Goal: Task Accomplishment & Management: Use online tool/utility

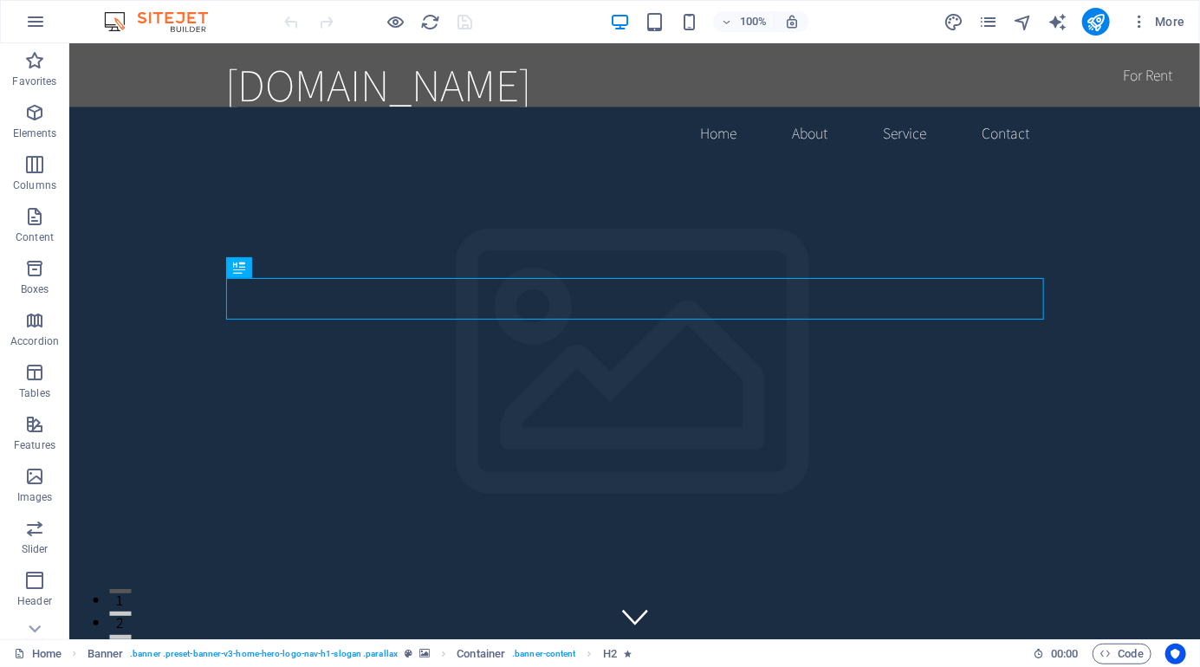
click at [552, 81] on div "[DOMAIN_NAME]" at bounding box center [634, 83] width 818 height 55
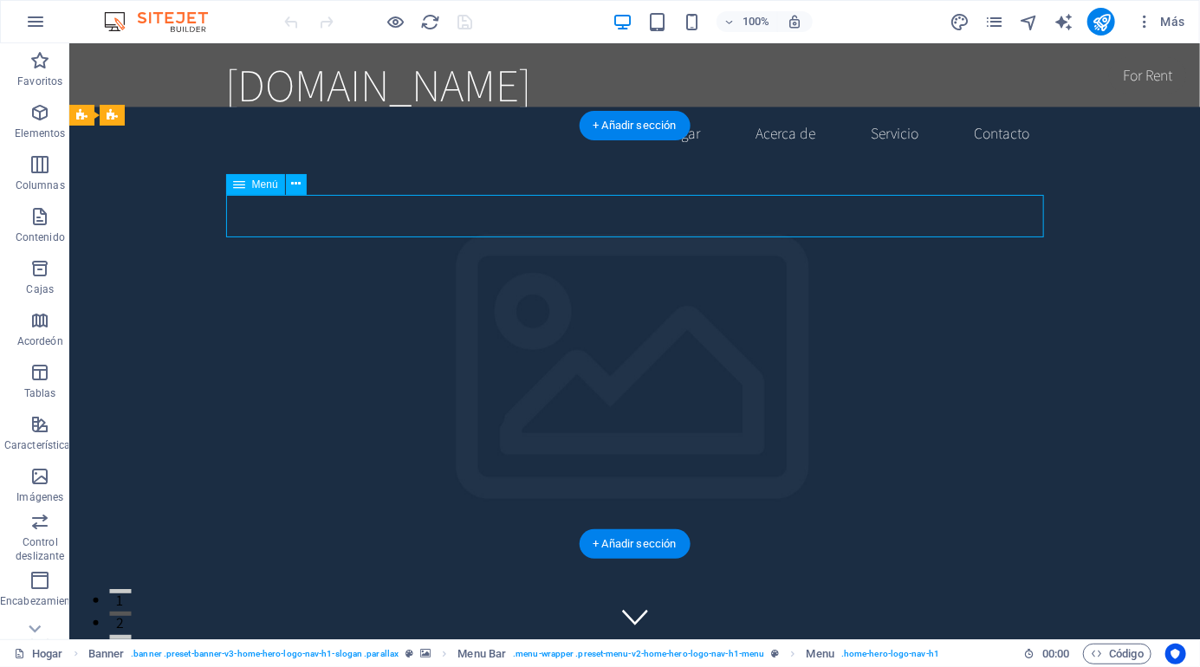
click at [307, 65] on div "[DOMAIN_NAME]" at bounding box center [634, 83] width 818 height 55
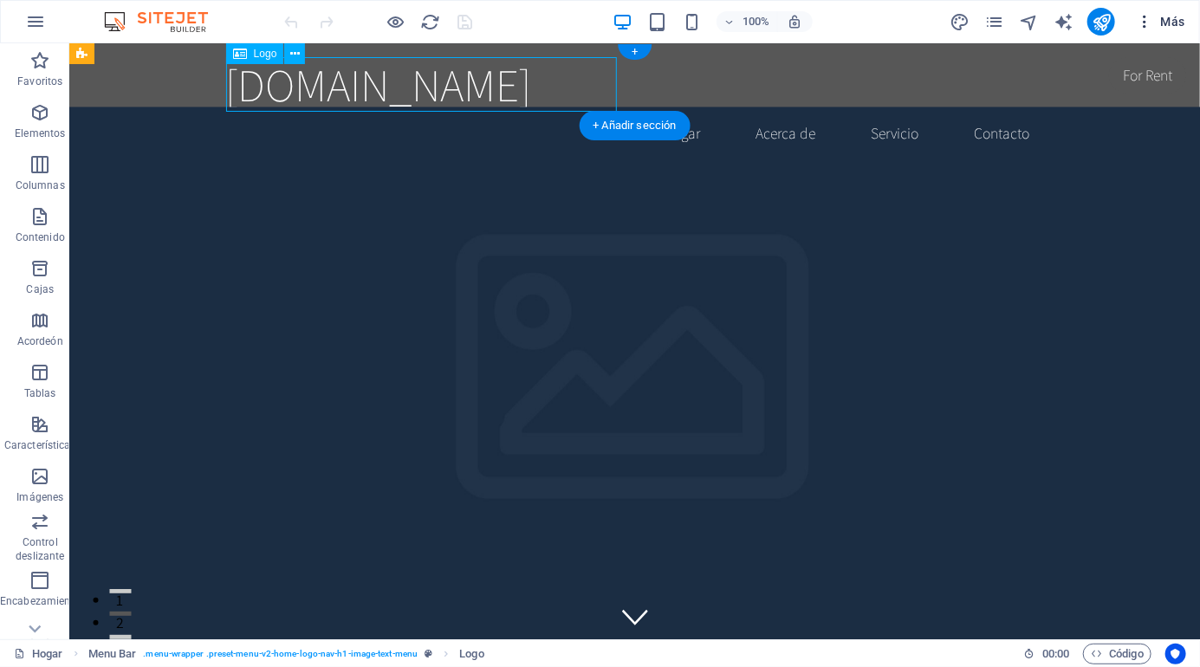
click at [1150, 16] on icon "button" at bounding box center [1144, 21] width 17 height 17
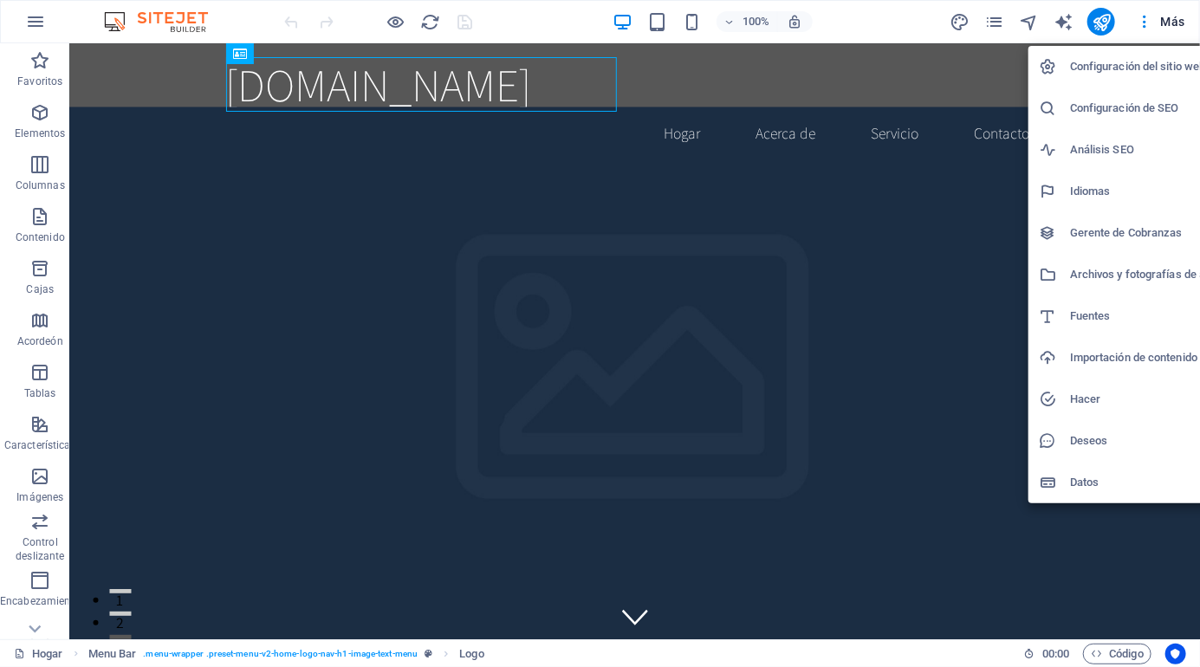
click at [255, 93] on div at bounding box center [600, 333] width 1200 height 667
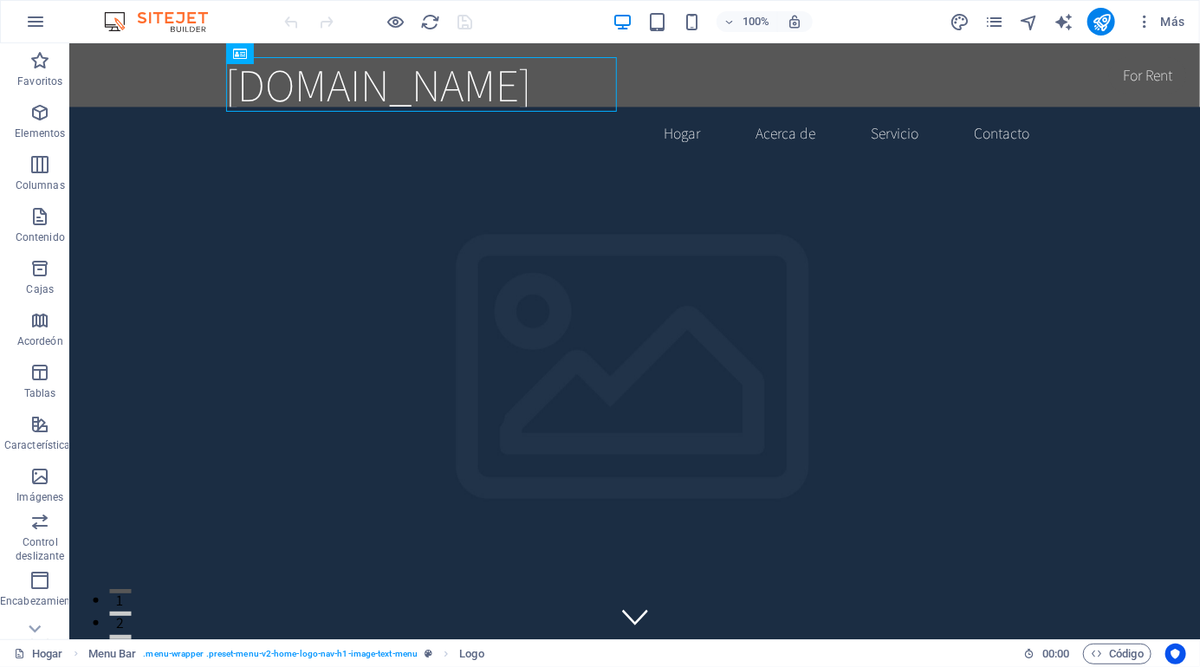
click at [300, 81] on div "[DOMAIN_NAME]" at bounding box center [634, 83] width 818 height 55
click at [296, 75] on div "[DOMAIN_NAME]" at bounding box center [634, 83] width 818 height 55
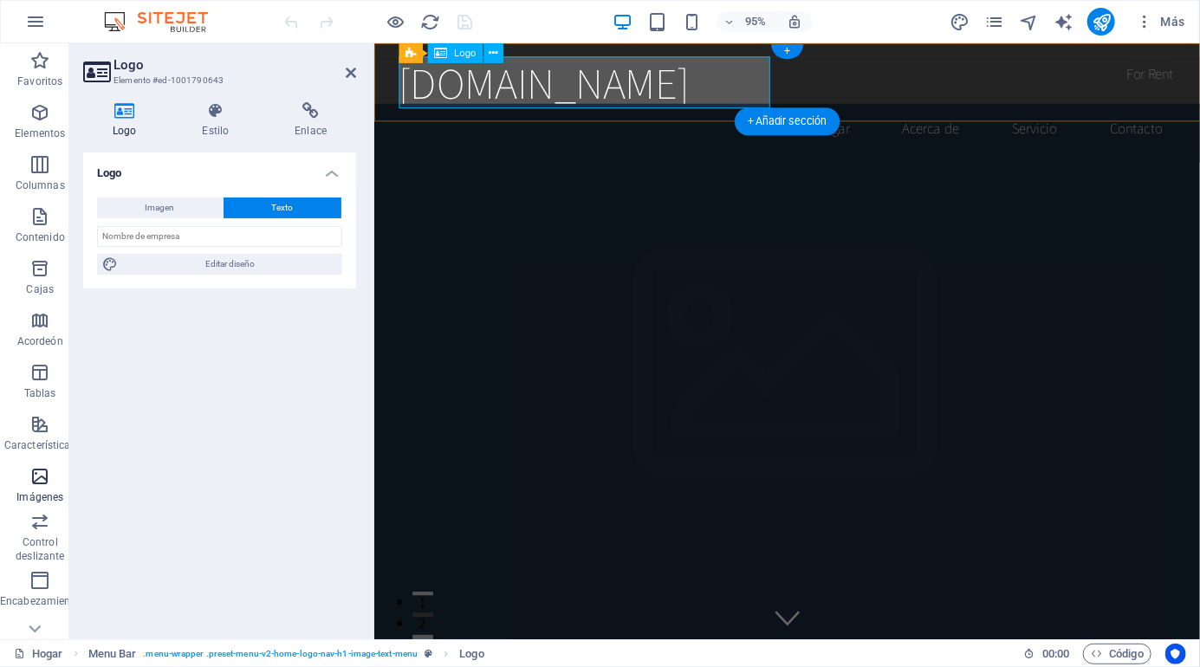
click at [13, 478] on span "Imágenes" at bounding box center [40, 487] width 81 height 42
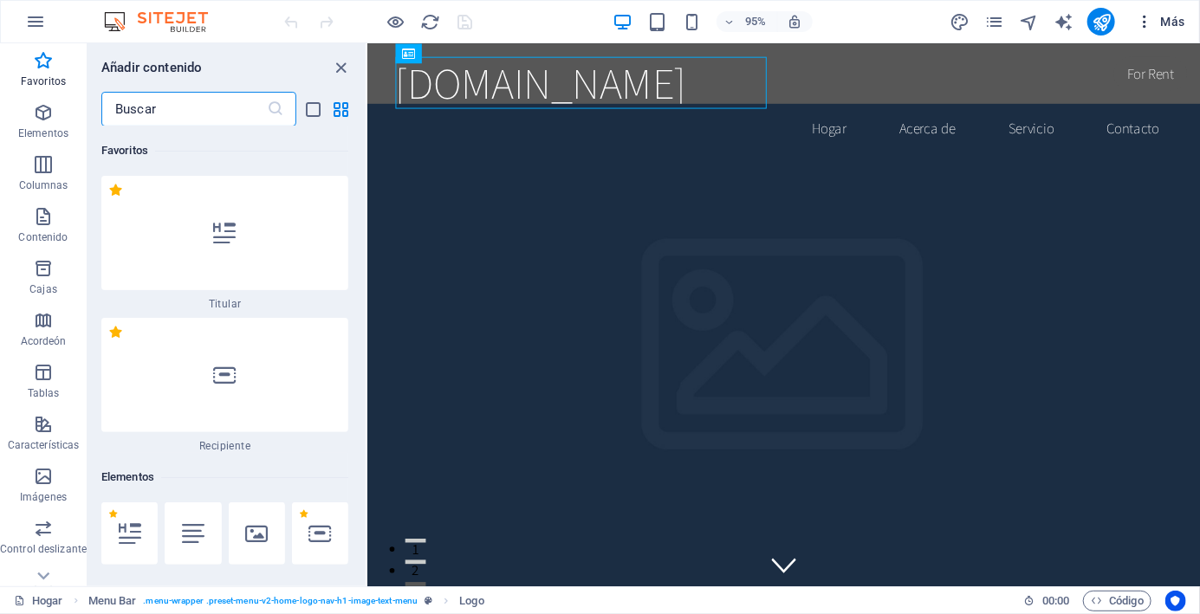
click at [1154, 12] on button "Más" at bounding box center [1160, 22] width 63 height 28
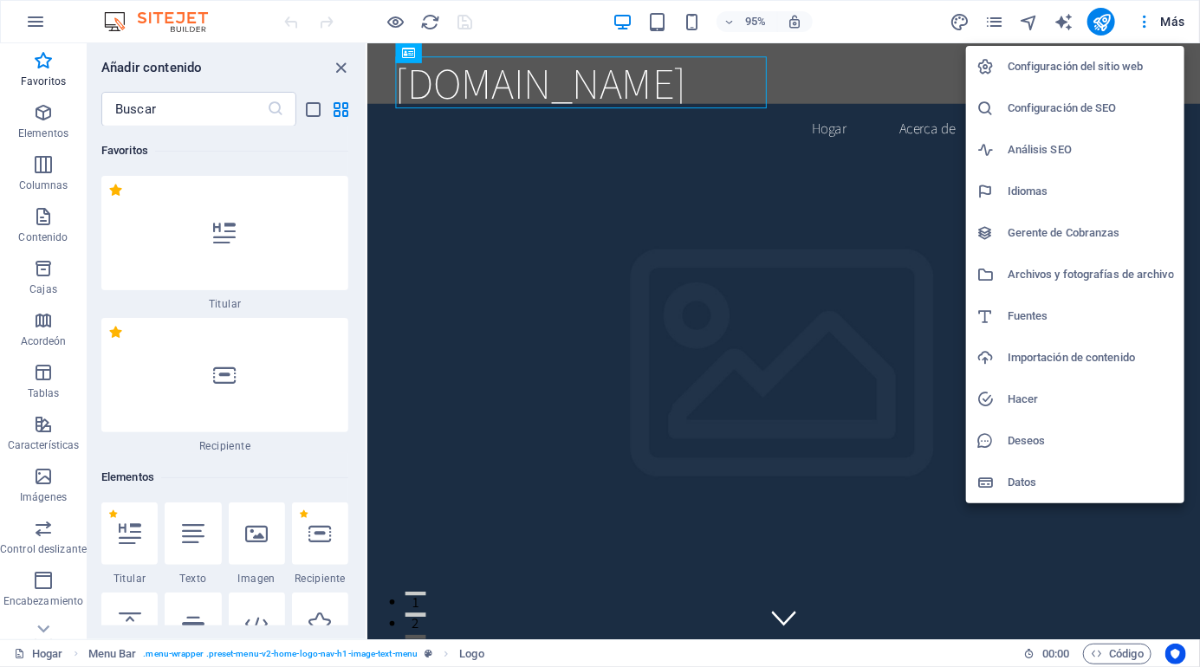
click at [339, 89] on div at bounding box center [600, 333] width 1200 height 667
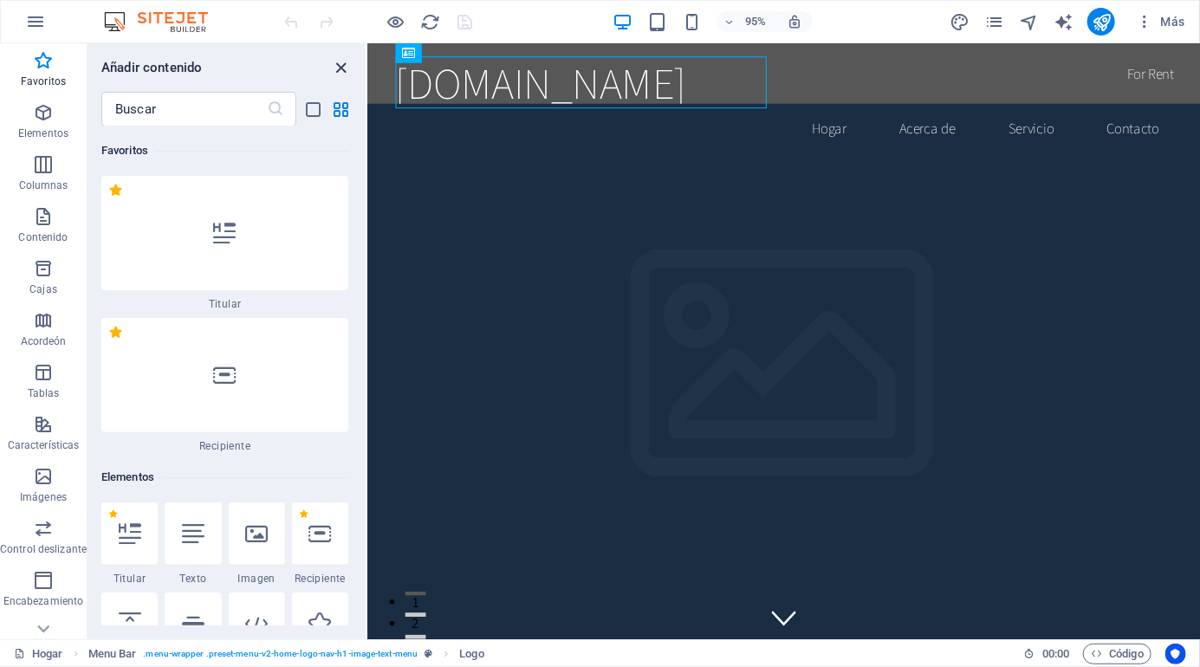
click at [349, 64] on icon "cerrar panel" at bounding box center [342, 68] width 20 height 20
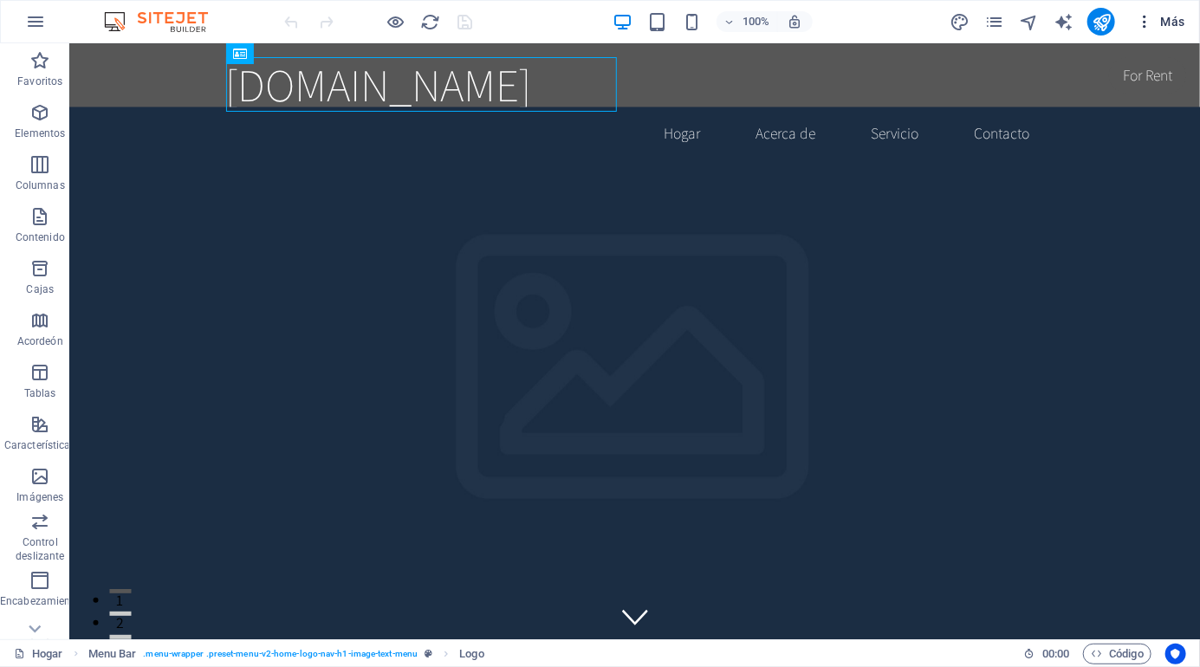
click at [1190, 26] on button "Más" at bounding box center [1160, 22] width 63 height 28
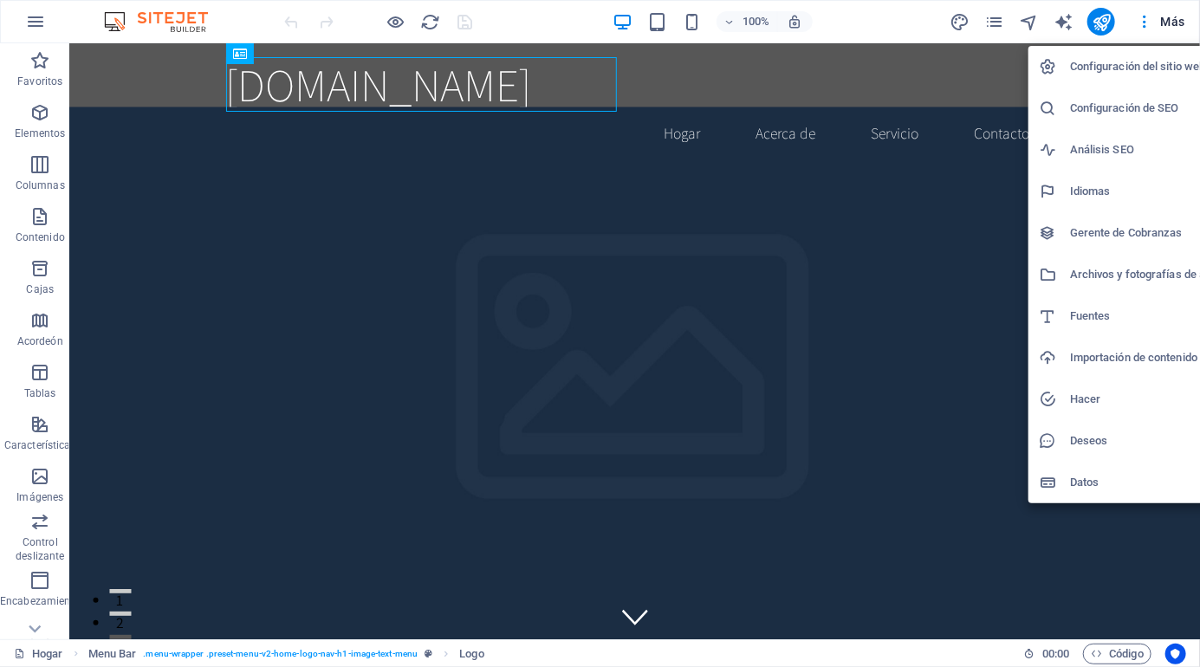
click at [151, 201] on div at bounding box center [600, 333] width 1200 height 667
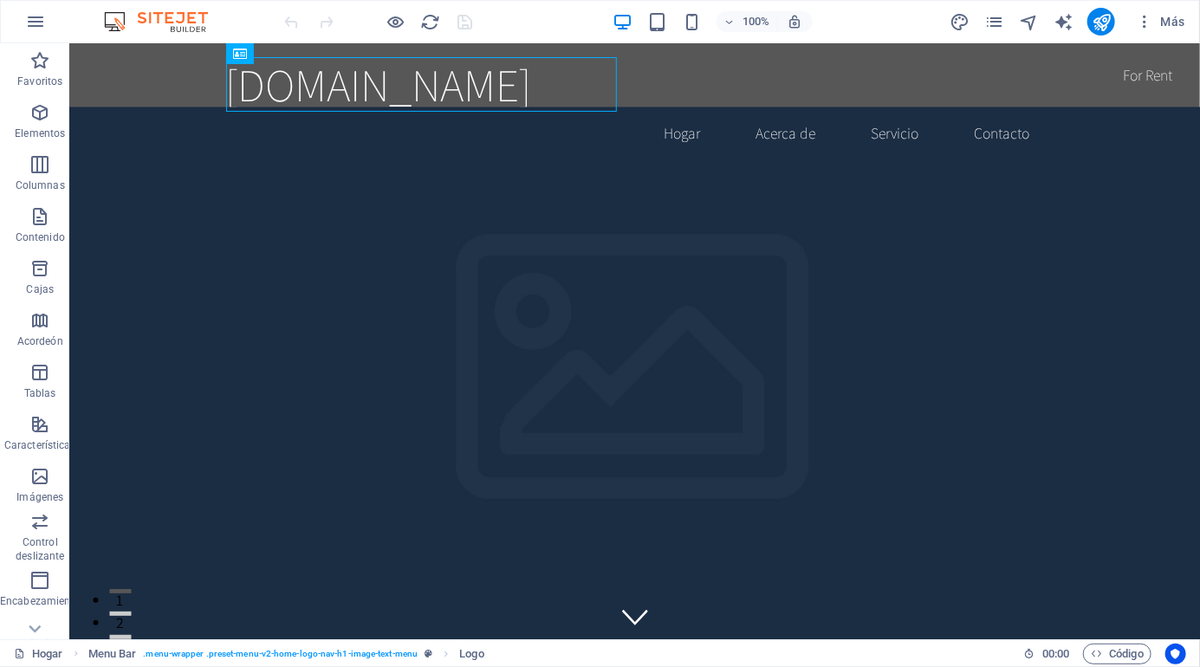
click at [179, 89] on div "[DOMAIN_NAME] Hogar Acerca de Servicio Contacto" at bounding box center [633, 105] width 1131 height 126
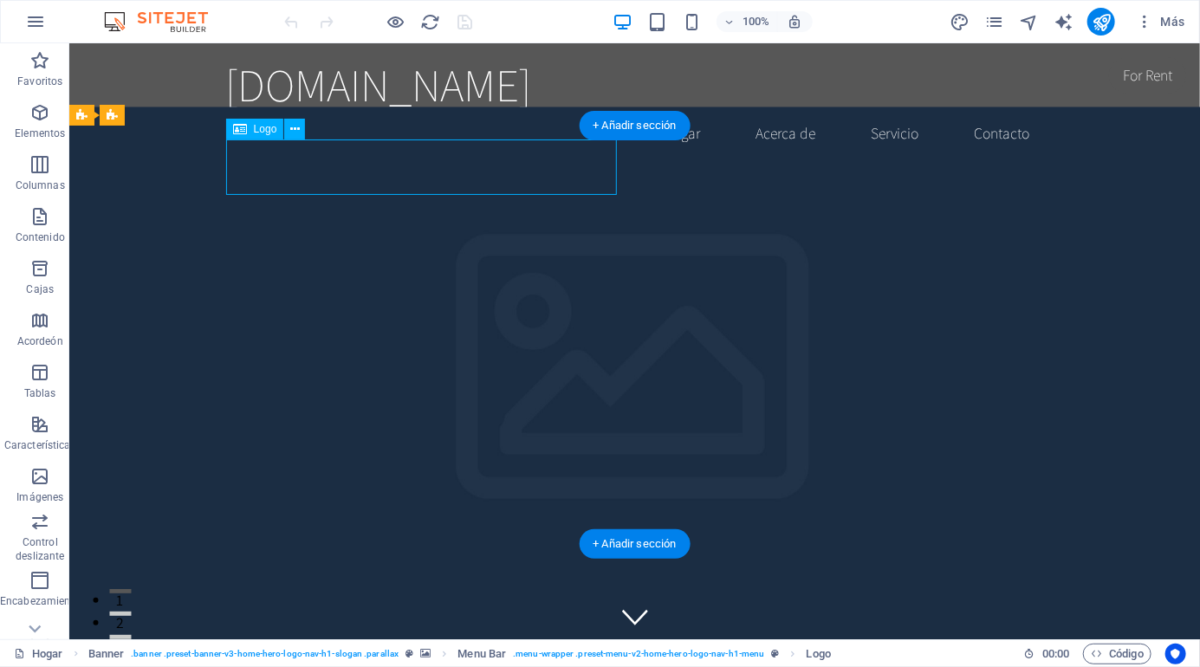
click at [324, 89] on div "[DOMAIN_NAME]" at bounding box center [634, 83] width 818 height 55
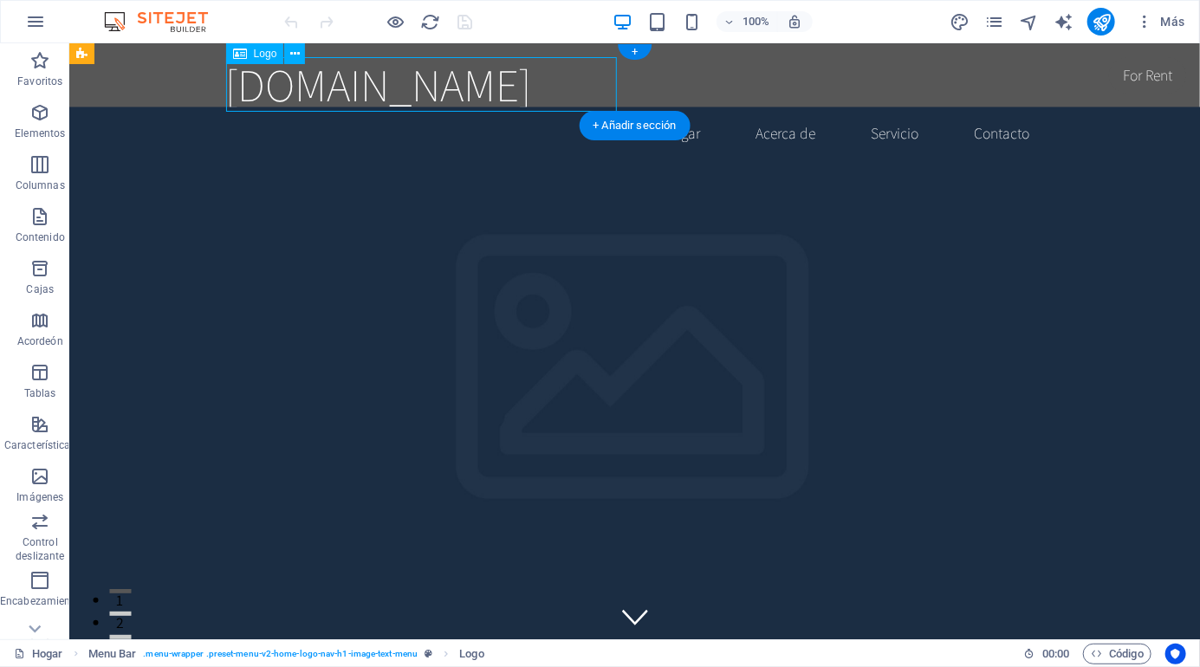
click at [685, 111] on nav "Hogar Acerca de Servicio Contacto" at bounding box center [634, 132] width 818 height 43
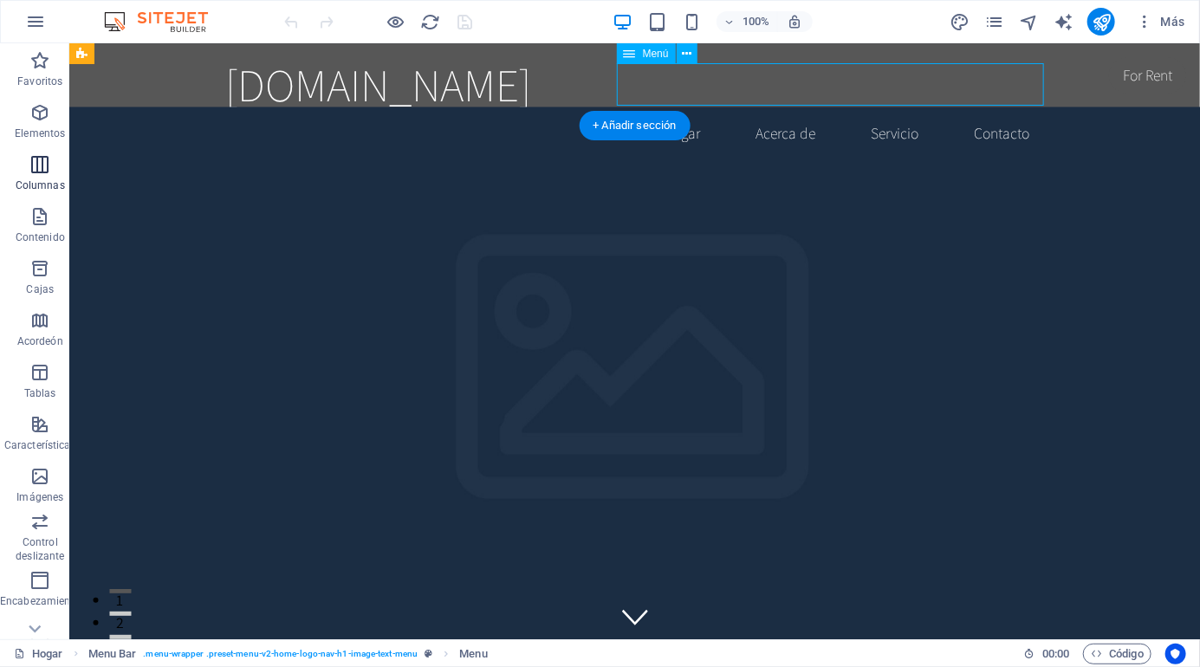
click at [34, 173] on icon "button" at bounding box center [39, 164] width 21 height 21
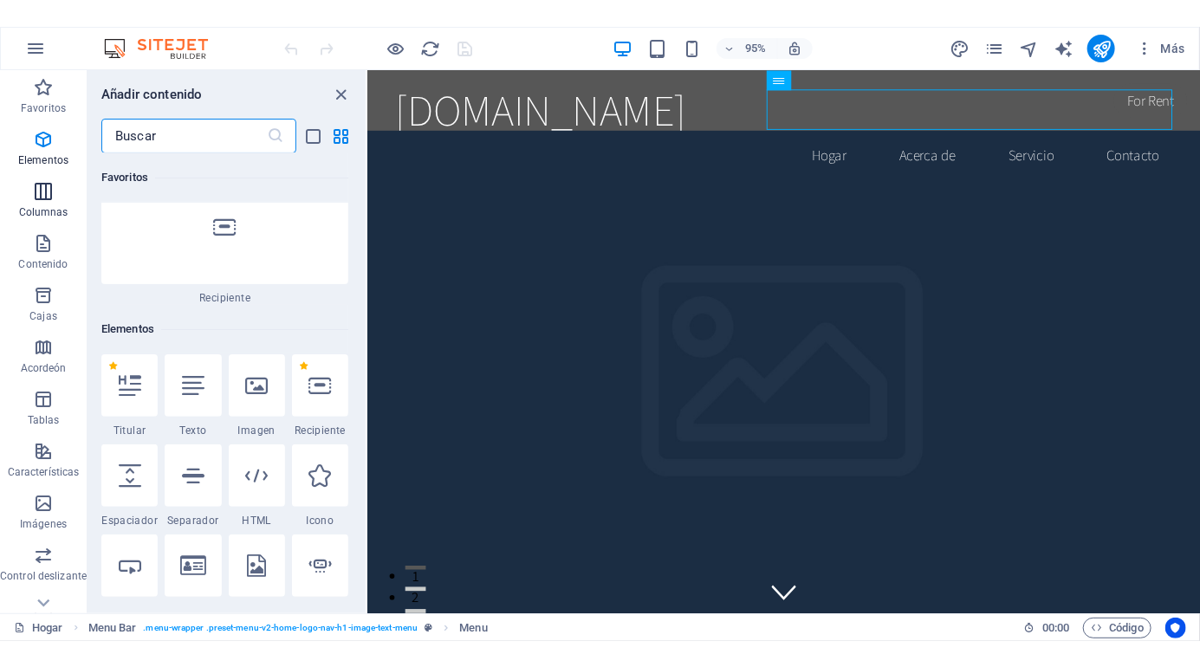
scroll to position [999, 0]
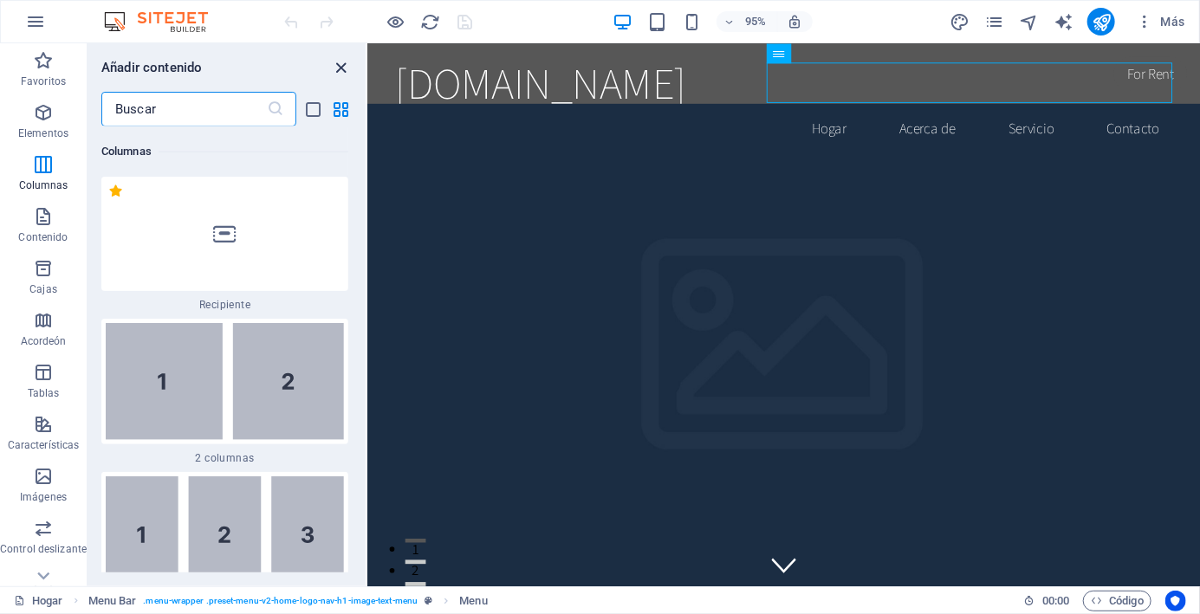
click at [347, 60] on icon "cerrar panel" at bounding box center [342, 68] width 20 height 20
click at [639, 62] on div "[DOMAIN_NAME]" at bounding box center [805, 84] width 818 height 55
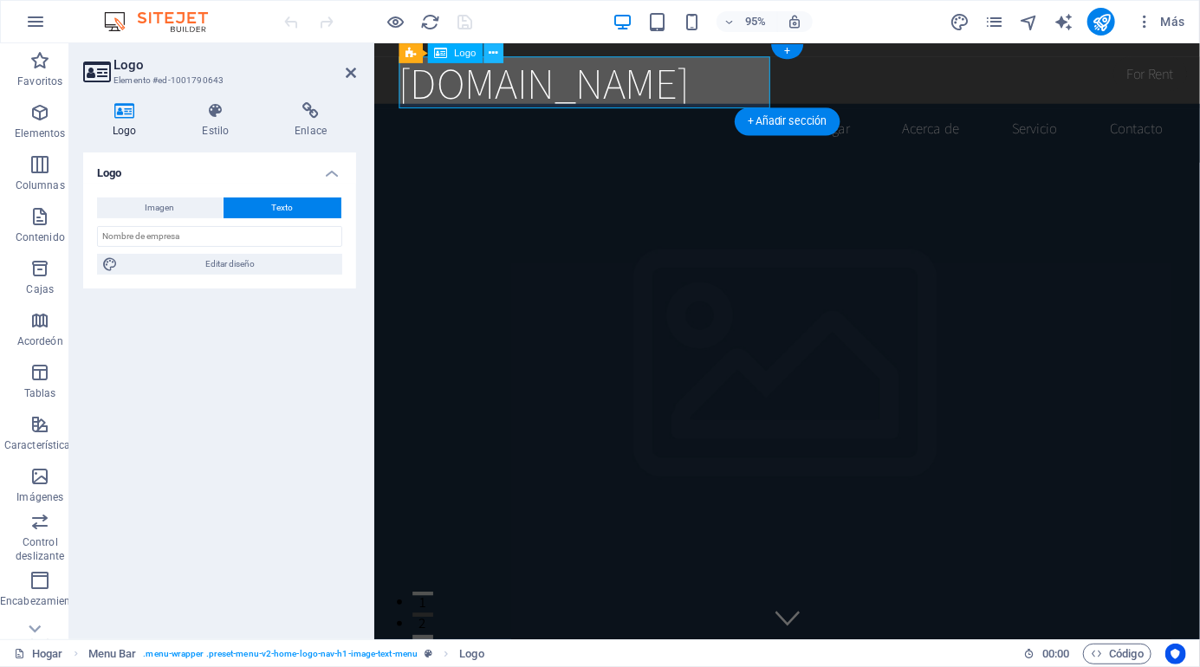
click at [490, 52] on icon at bounding box center [493, 52] width 9 height 17
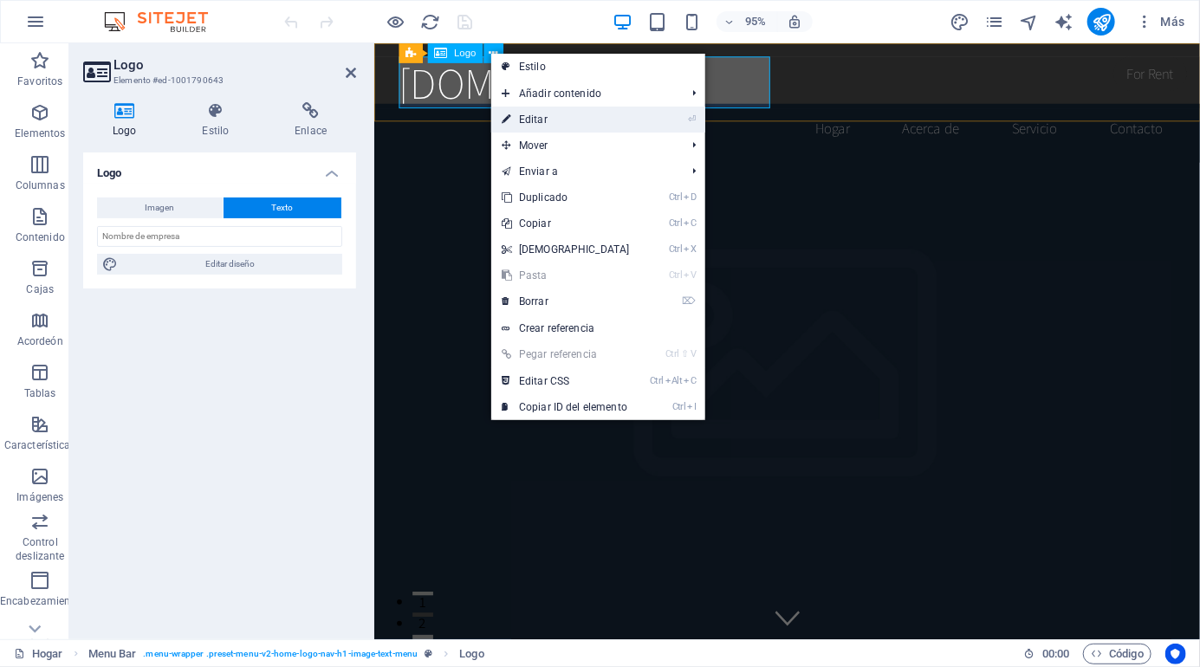
click at [520, 110] on link "⏎ Editar" at bounding box center [565, 120] width 149 height 26
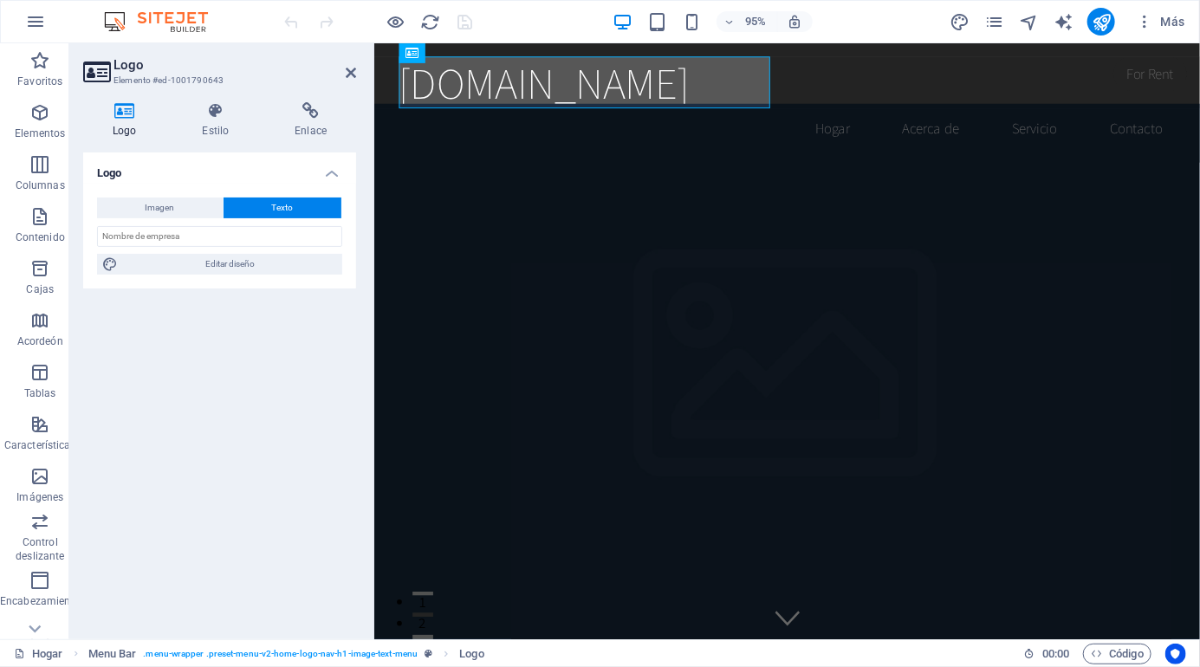
click at [128, 131] on font "Logo" at bounding box center [125, 131] width 24 height 12
click at [128, 110] on icon at bounding box center [124, 110] width 82 height 17
click at [134, 204] on button "Imagen" at bounding box center [160, 208] width 126 height 21
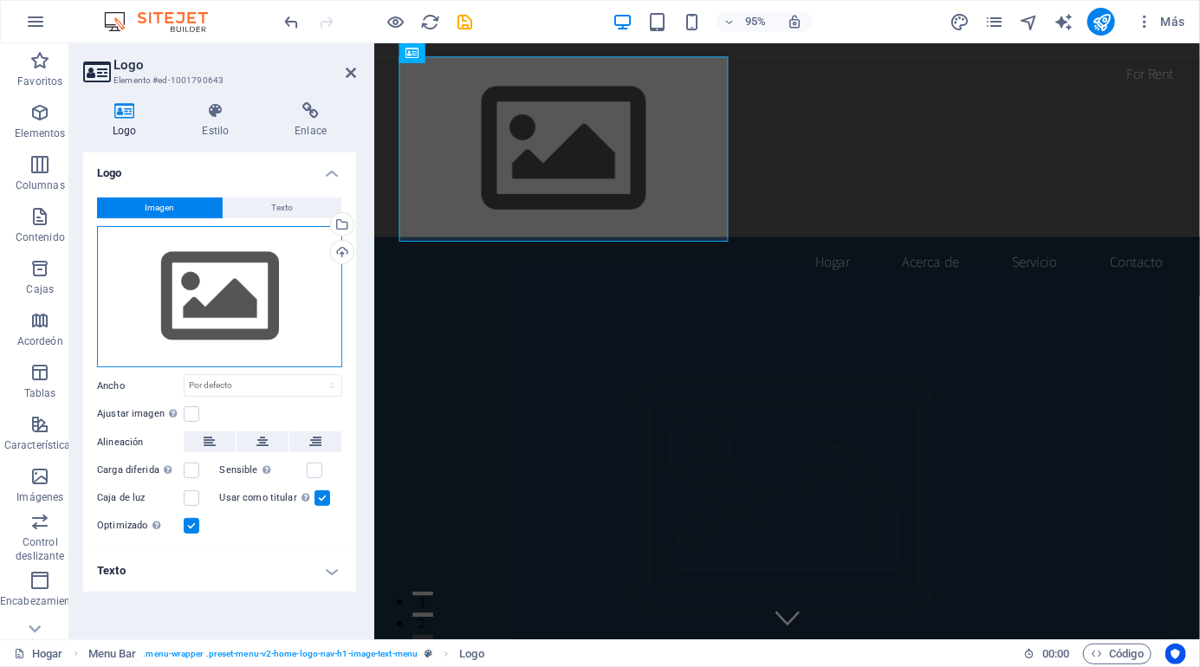
click at [245, 278] on div "Arrastre los archivos aquí, haga clic para elegir archivos o seleccione archivo…" at bounding box center [219, 297] width 245 height 142
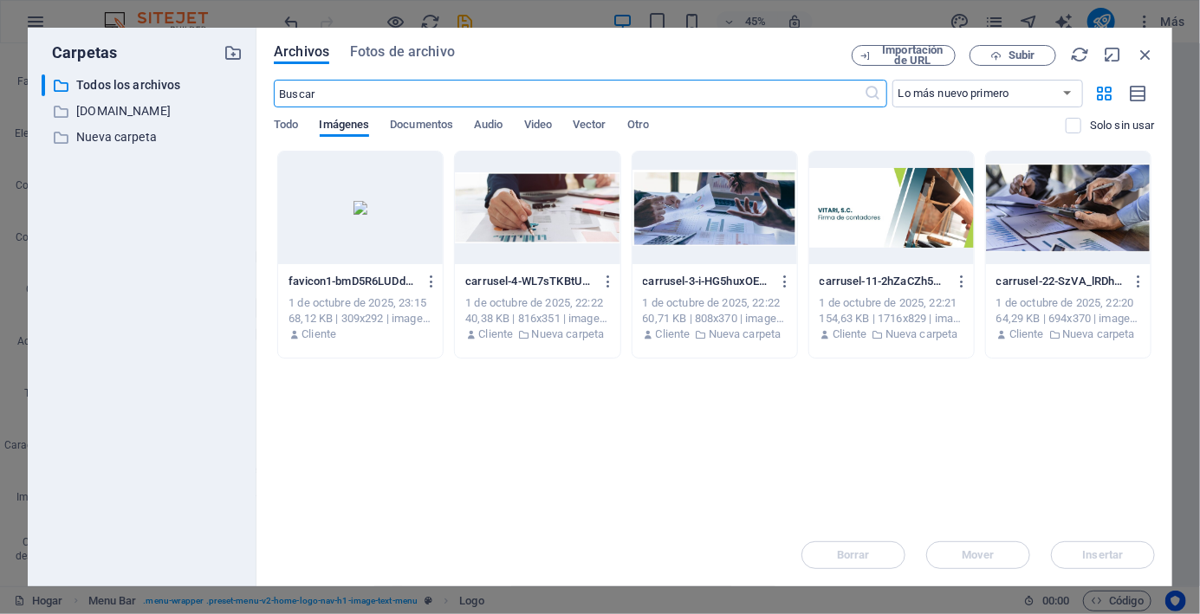
click at [298, 243] on div at bounding box center [360, 208] width 165 height 113
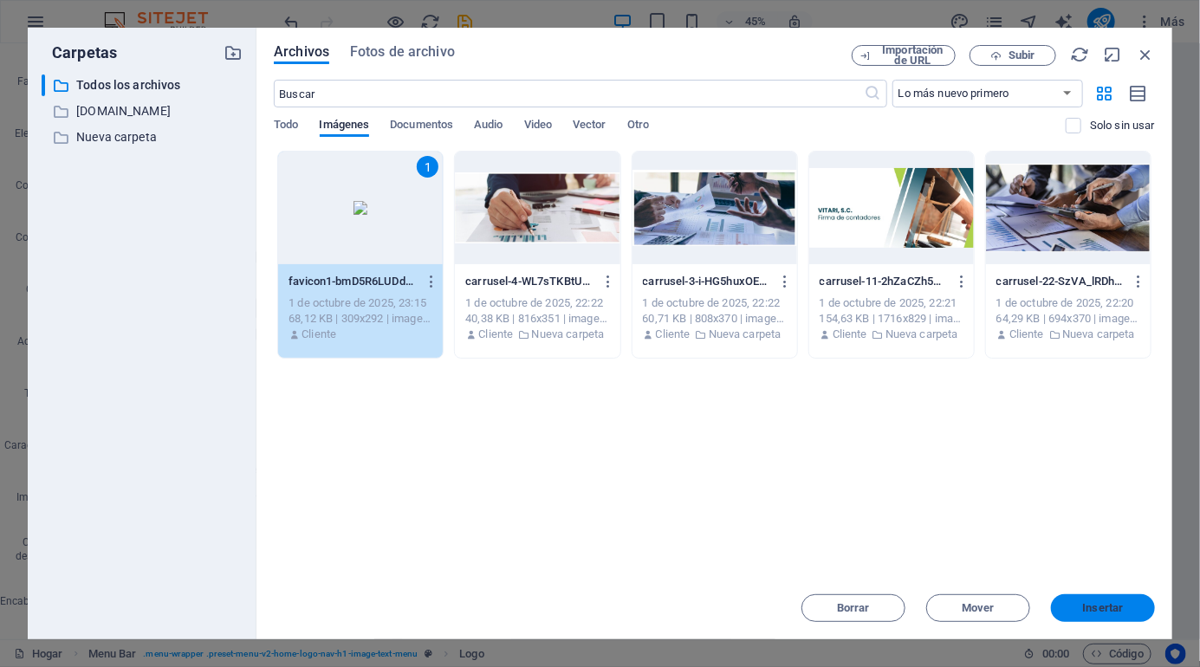
click at [1123, 604] on font "Insertar" at bounding box center [1103, 607] width 41 height 13
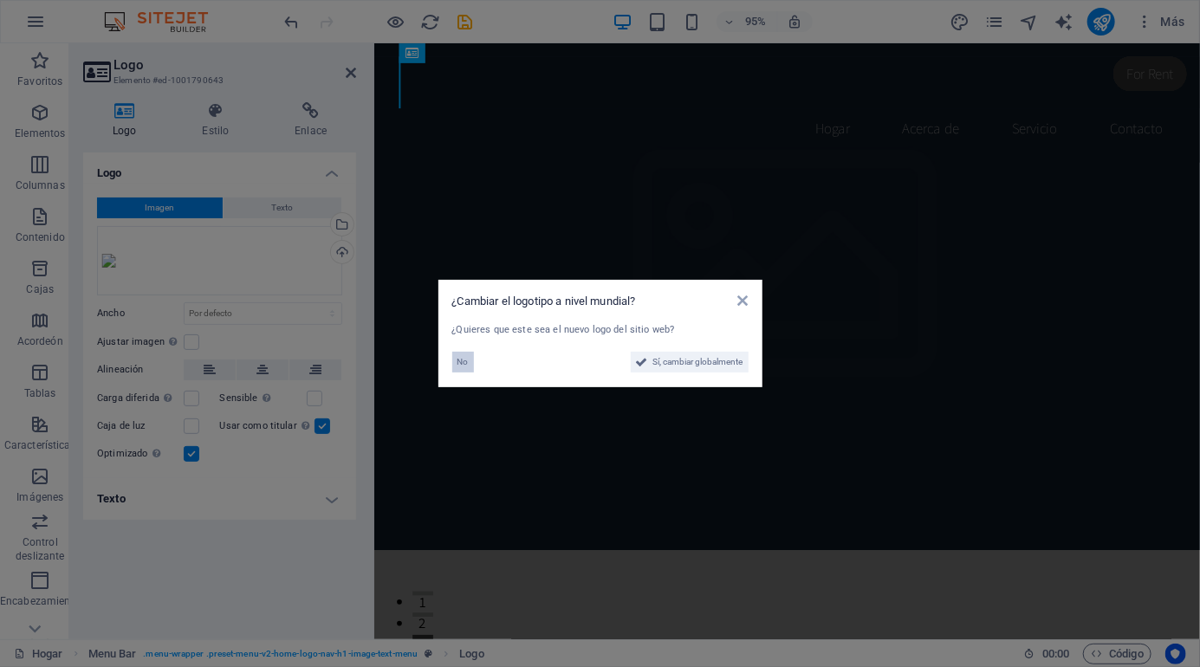
click at [472, 364] on button "No" at bounding box center [463, 362] width 22 height 21
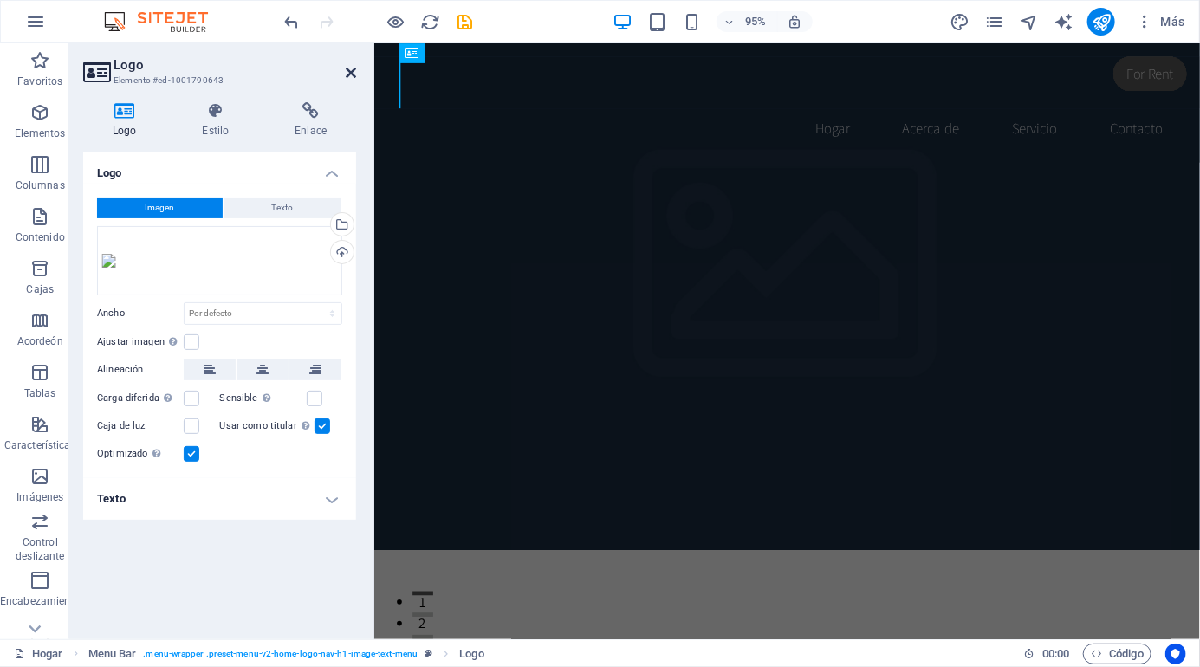
click at [348, 68] on icon at bounding box center [351, 73] width 10 height 14
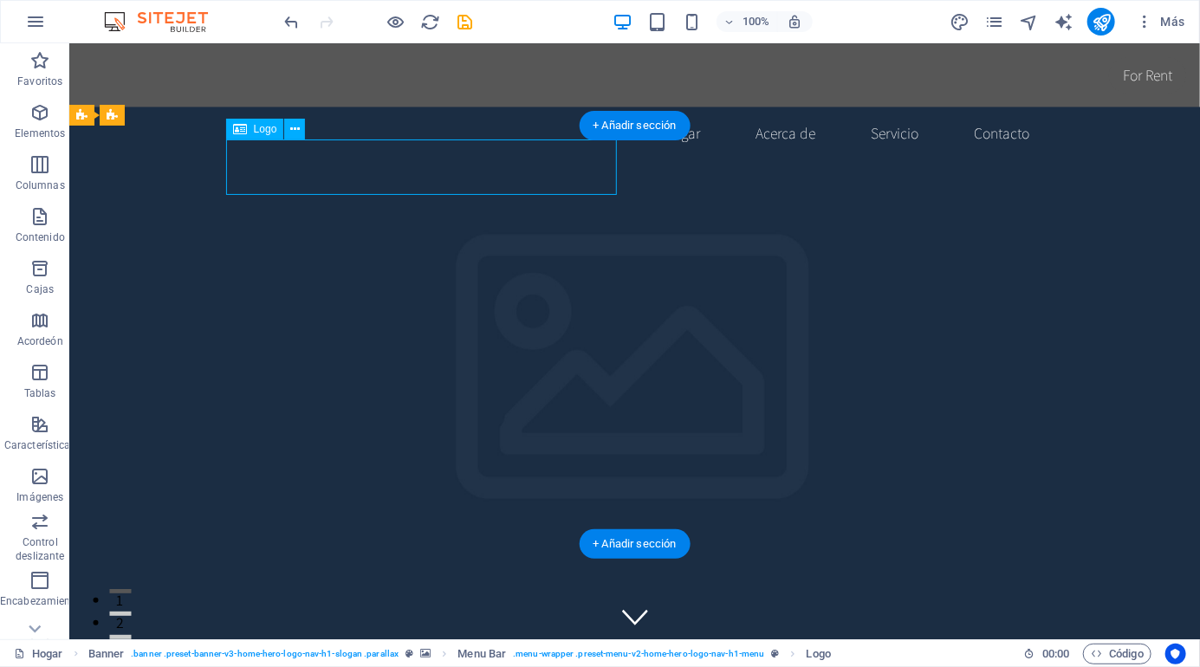
click at [170, 51] on div "Hogar Acerca de Servicio Contacto" at bounding box center [633, 105] width 1131 height 126
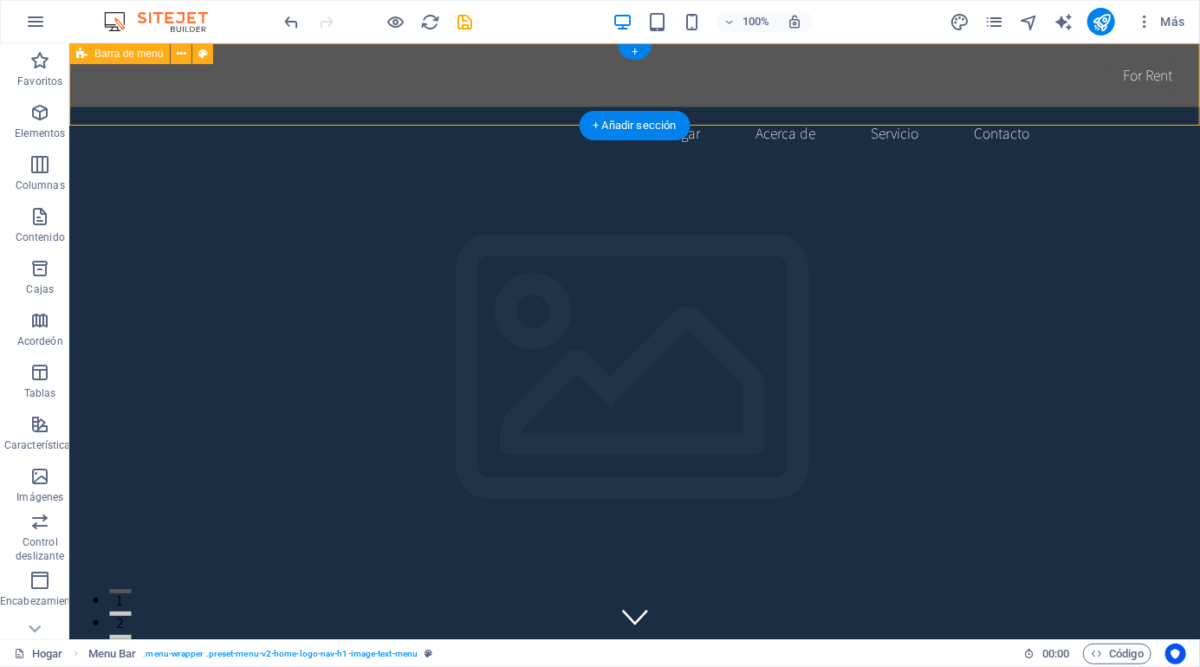
click at [1075, 75] on div "Hogar Acerca de Servicio Contacto" at bounding box center [633, 105] width 1131 height 126
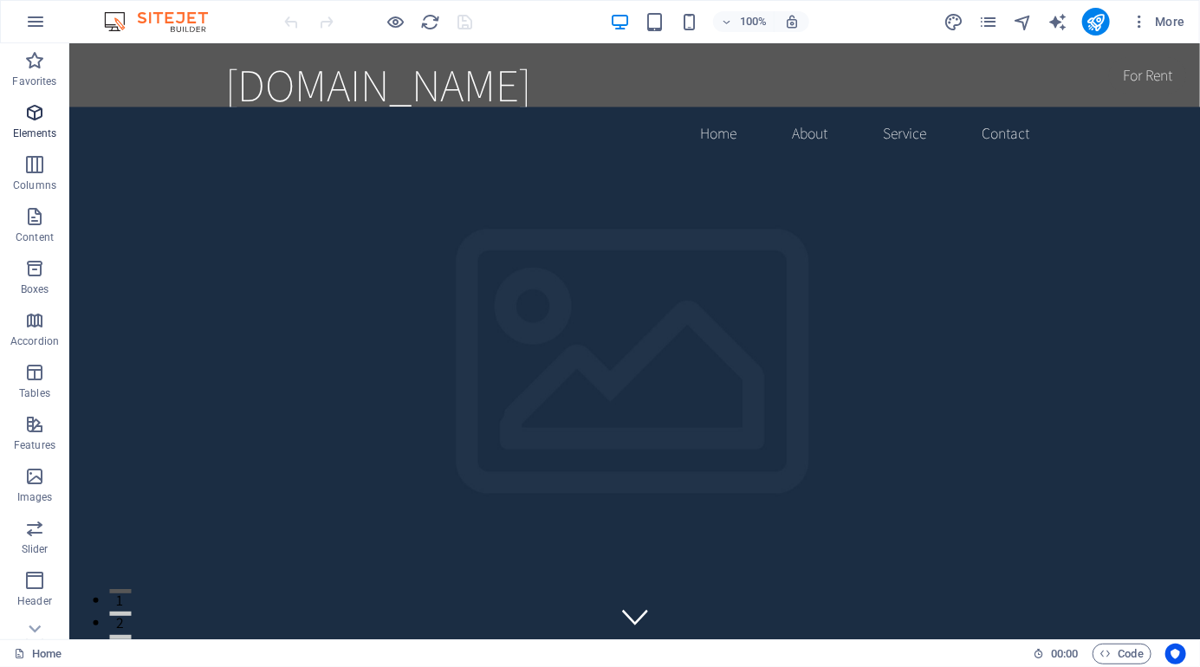
click at [43, 111] on icon "button" at bounding box center [34, 112] width 21 height 21
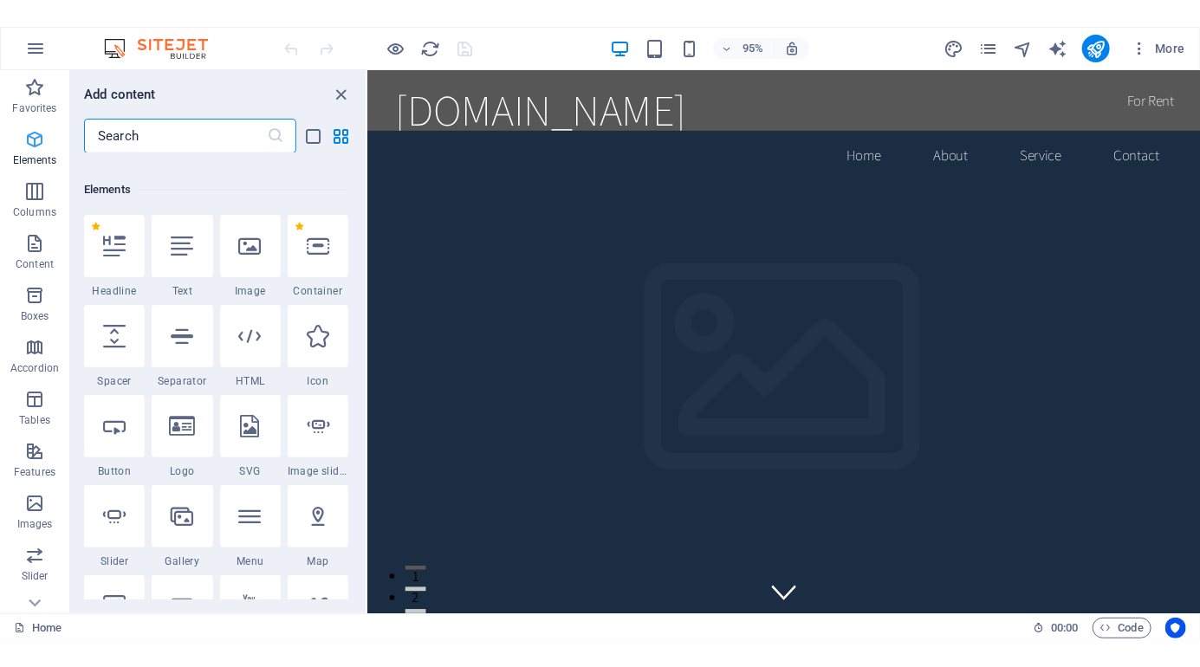
scroll to position [185, 0]
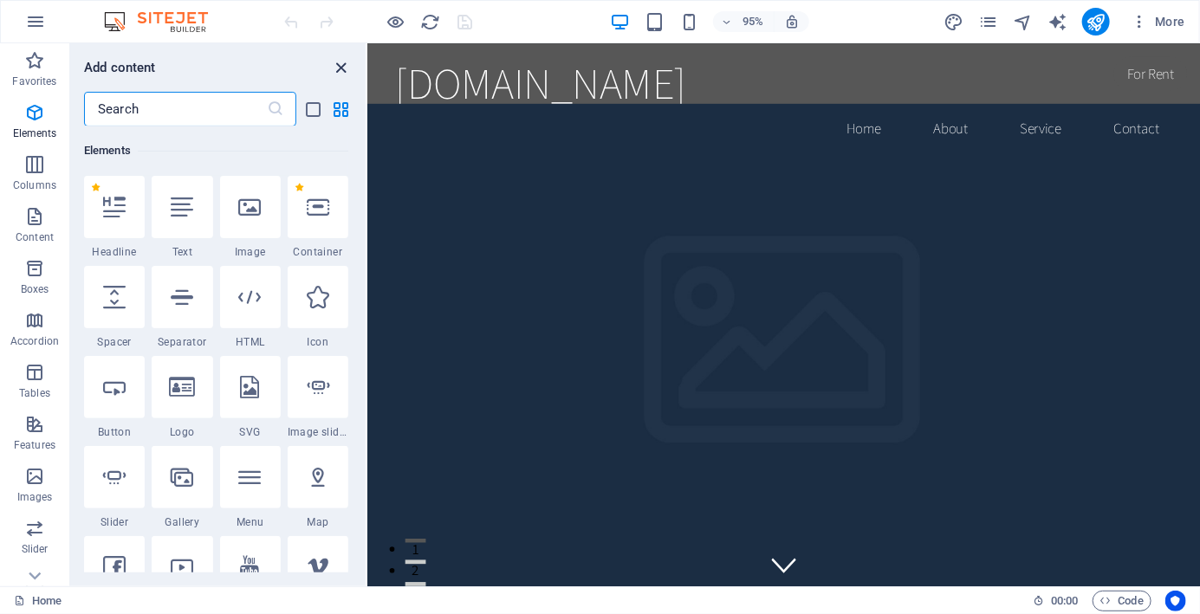
click at [340, 58] on icon "close panel" at bounding box center [342, 68] width 20 height 20
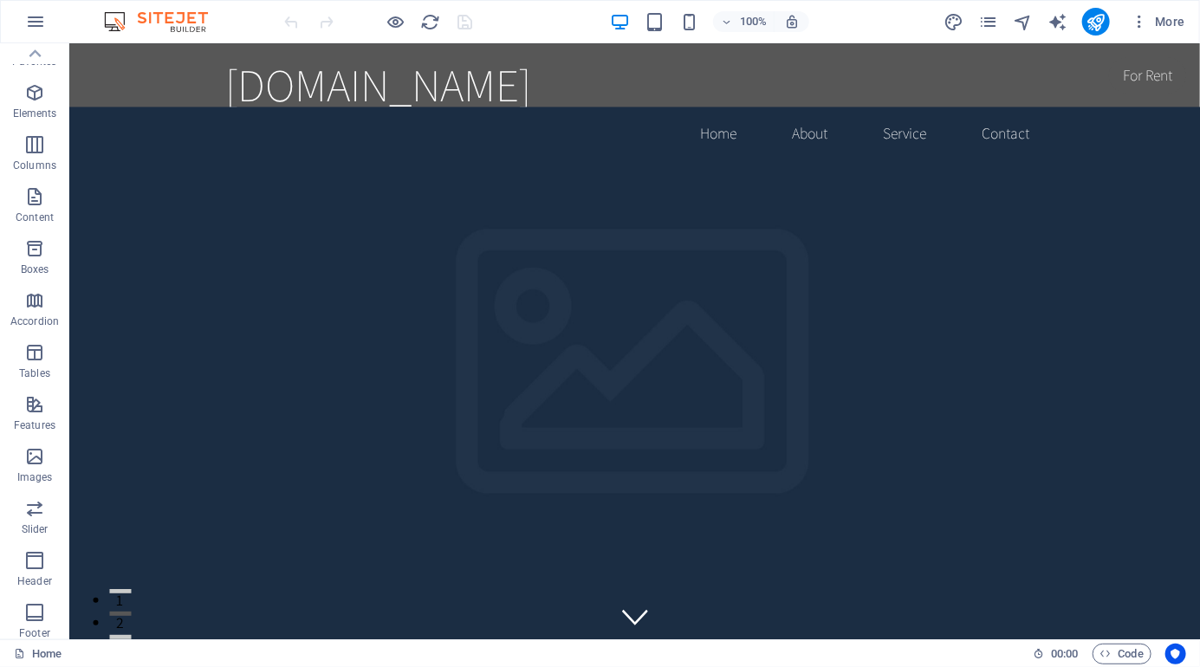
scroll to position [0, 0]
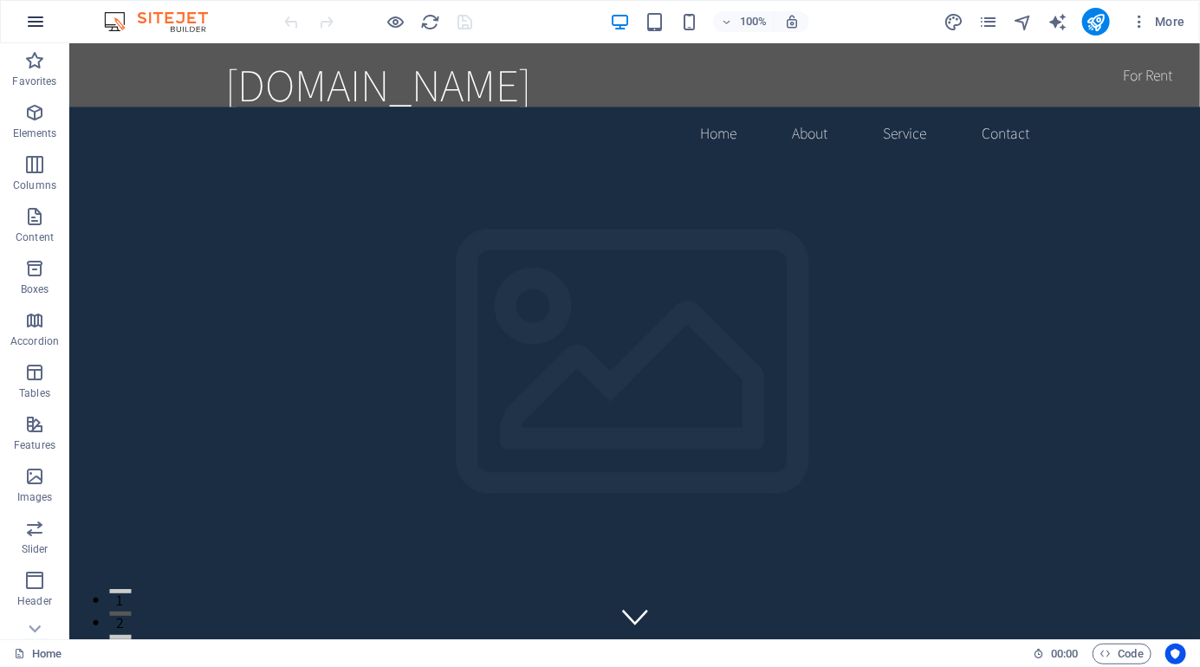
click at [24, 16] on button "button" at bounding box center [36, 22] width 42 height 42
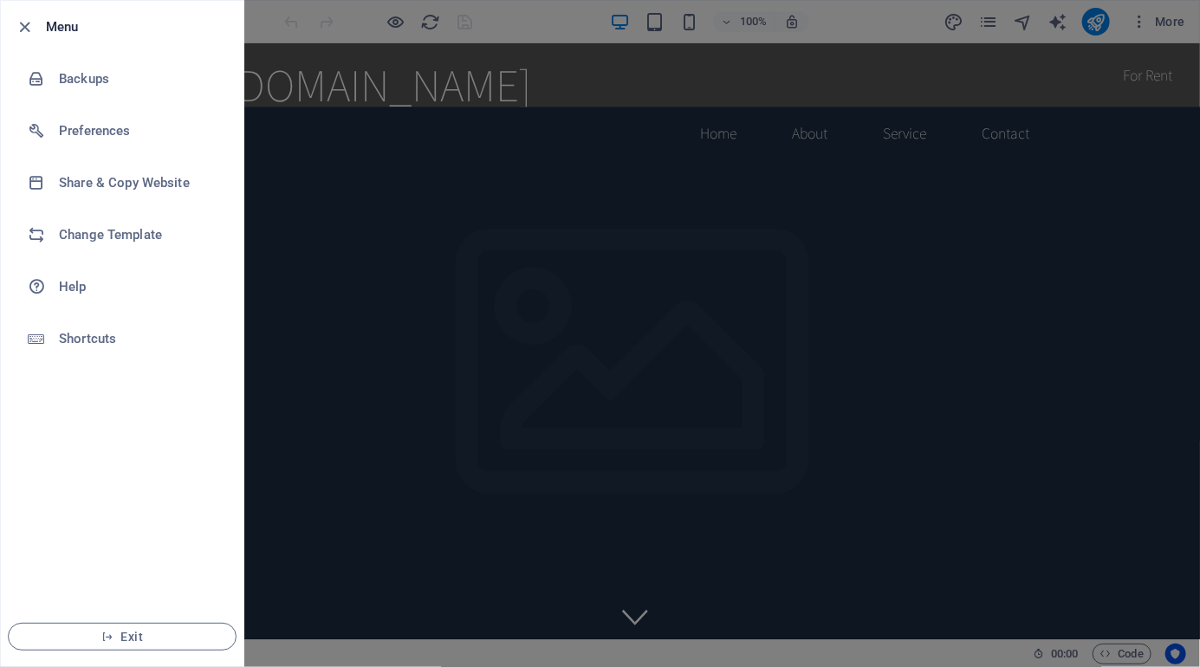
click at [3, 29] on li "Menu" at bounding box center [122, 27] width 243 height 52
click at [18, 23] on icon "button" at bounding box center [26, 27] width 20 height 20
